Goal: Find specific page/section: Find specific page/section

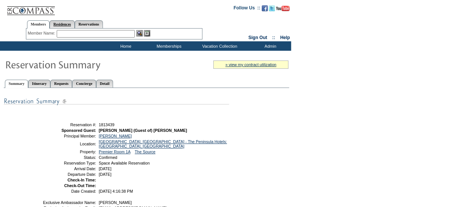
click at [72, 26] on link "Residences" at bounding box center [62, 24] width 25 height 8
click at [96, 35] on input "text" at bounding box center [121, 34] width 93 height 8
type input "[PERSON_NAME]"
click at [176, 31] on img at bounding box center [173, 33] width 6 height 6
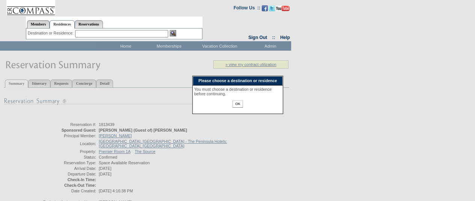
click at [237, 108] on input "OK" at bounding box center [237, 104] width 10 height 7
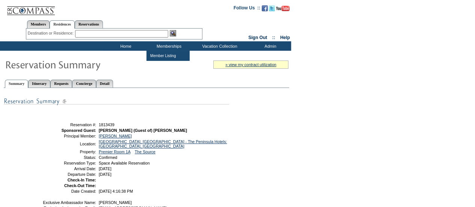
click at [138, 36] on input "text" at bounding box center [121, 34] width 93 height 8
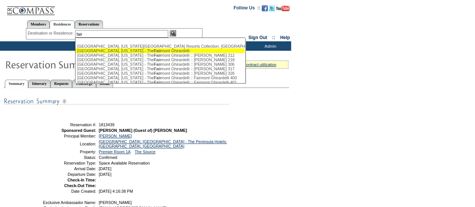
click at [154, 50] on span "Fair" at bounding box center [158, 50] width 8 height 5
type input "[GEOGRAPHIC_DATA], [US_STATE] - The Fairmont Ghirardelli"
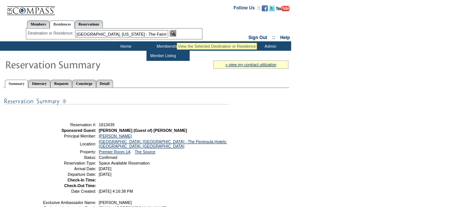
click at [176, 33] on img at bounding box center [173, 33] width 6 height 6
